Goal: Task Accomplishment & Management: Use online tool/utility

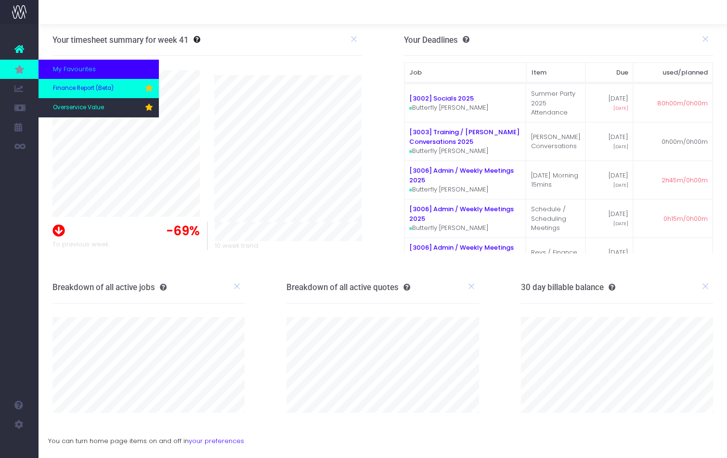
click at [89, 86] on span "Finance Report (Beta)" at bounding box center [83, 88] width 61 height 9
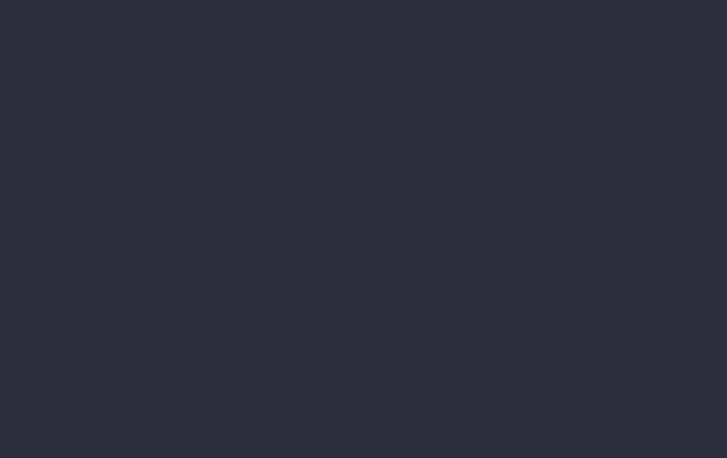
select select "finances"
select select "job"
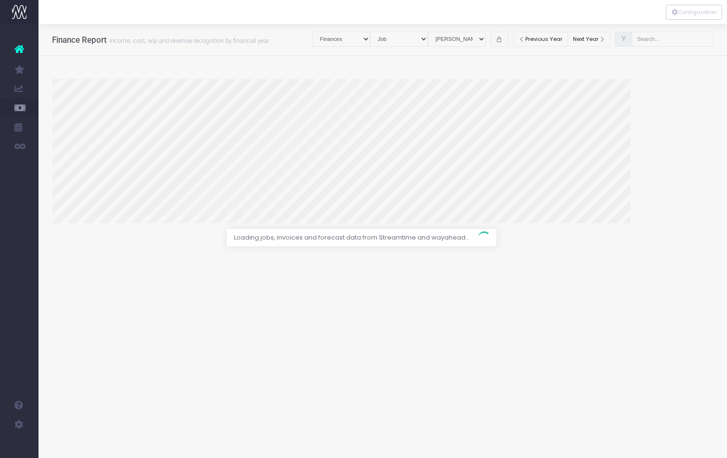
select select "revrec"
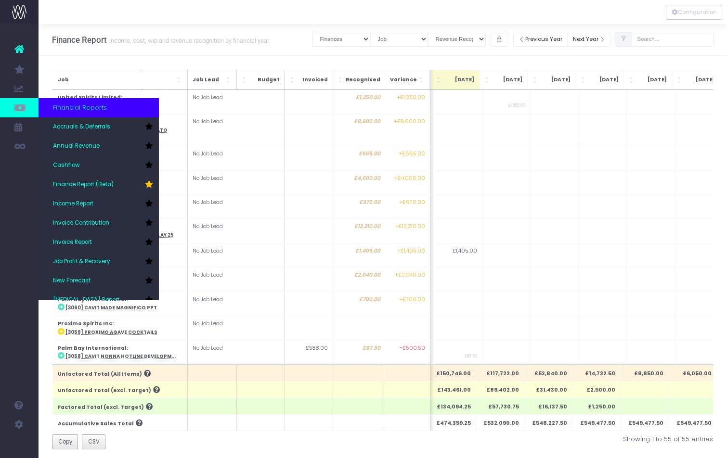
click at [79, 112] on span "Financial Reports" at bounding box center [80, 108] width 54 height 10
click at [75, 110] on span "Financial Reports" at bounding box center [80, 108] width 54 height 10
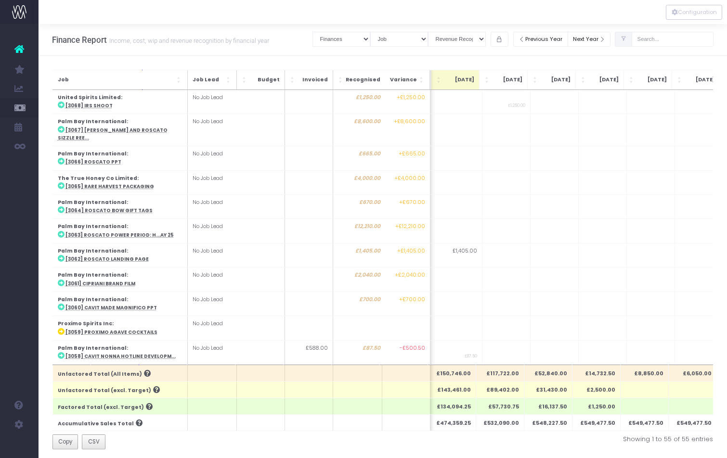
click at [302, 54] on div "Finance Report Income, cost, wip and revenue recognition by financial year Clea…" at bounding box center [383, 40] width 688 height 32
click at [632, 42] on span at bounding box center [623, 39] width 17 height 15
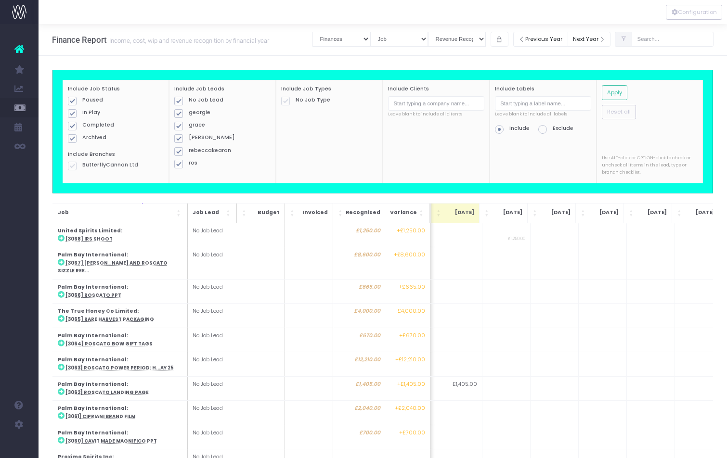
click at [178, 149] on span at bounding box center [178, 151] width 9 height 9
click at [189, 149] on input "rebeccakearon" at bounding box center [192, 150] width 6 height 6
checkbox input "false"
click at [178, 100] on span at bounding box center [178, 101] width 9 height 9
click at [189, 100] on input "No Job Lead" at bounding box center [192, 99] width 6 height 6
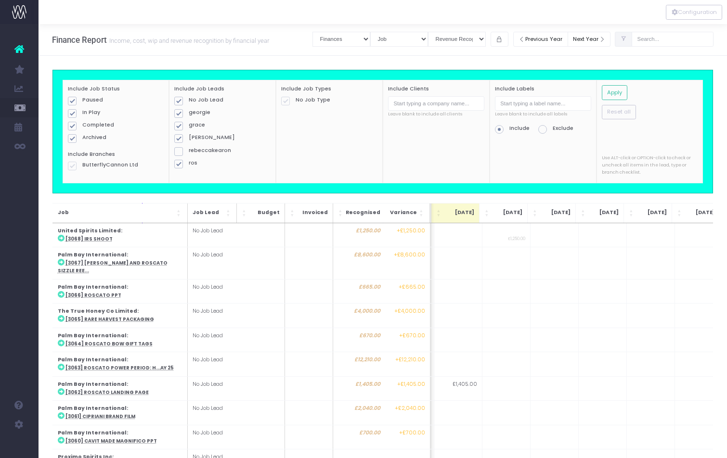
checkbox input "false"
click at [73, 139] on span at bounding box center [72, 138] width 9 height 9
click at [82, 139] on input "Archived" at bounding box center [85, 137] width 6 height 6
checkbox input "false"
click at [73, 123] on span at bounding box center [72, 126] width 9 height 9
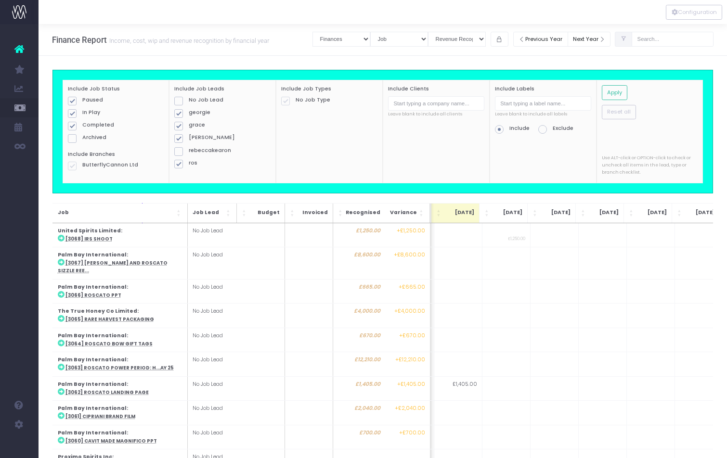
click at [82, 123] on input "Completed" at bounding box center [85, 124] width 6 height 6
checkbox input "false"
click at [615, 93] on button "Apply" at bounding box center [615, 92] width 26 height 15
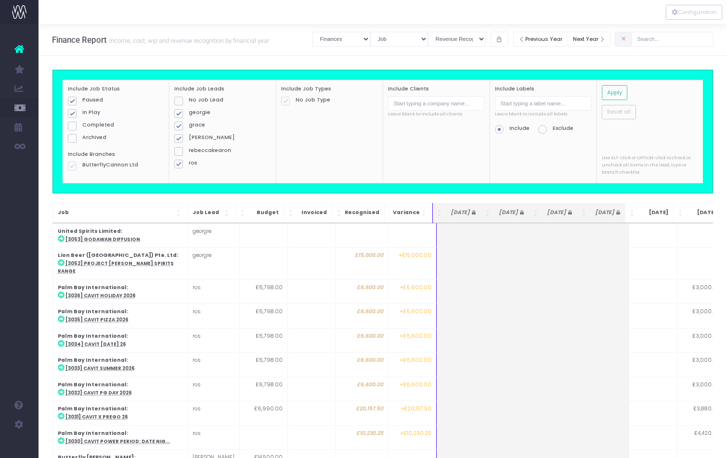
click at [296, 51] on div "Finance Report Income, cost, wip and revenue recognition by financial year Clea…" at bounding box center [383, 40] width 688 height 32
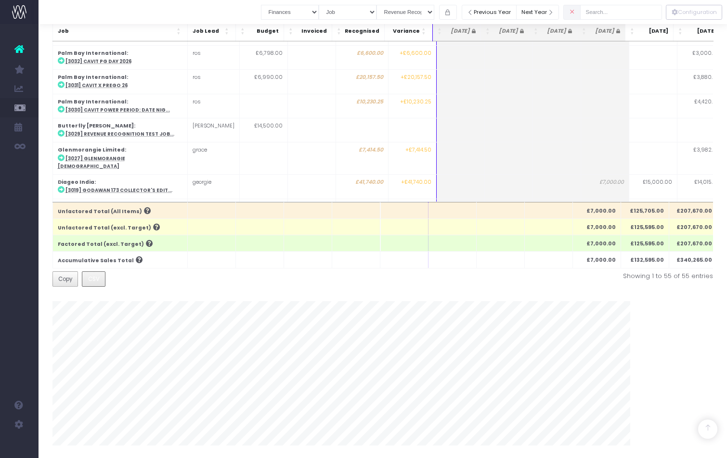
click at [89, 276] on span "CSV" at bounding box center [94, 279] width 12 height 9
